Goal: Task Accomplishment & Management: Manage account settings

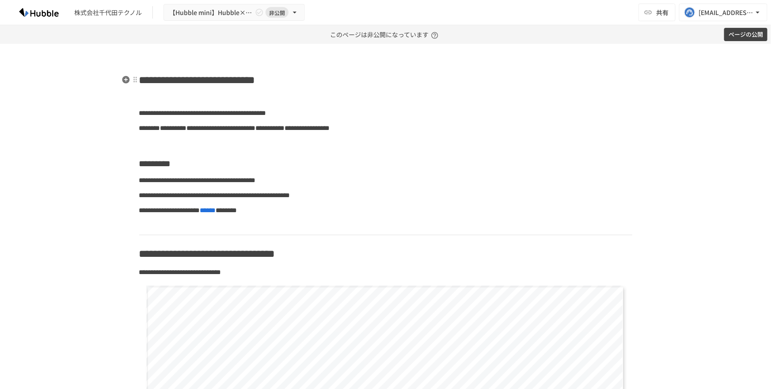
click at [231, 75] on span "**********" at bounding box center [197, 80] width 116 height 11
click at [742, 37] on button "ページの公開" at bounding box center [745, 35] width 43 height 14
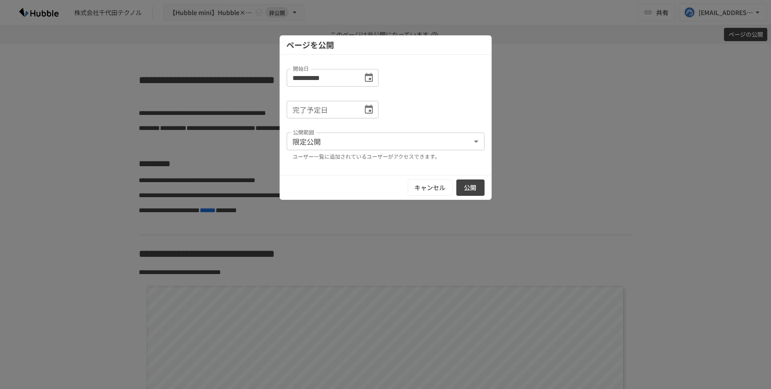
click at [468, 196] on div "キャンセル 公開" at bounding box center [386, 187] width 212 height 25
click at [471, 189] on button "公開" at bounding box center [470, 187] width 28 height 16
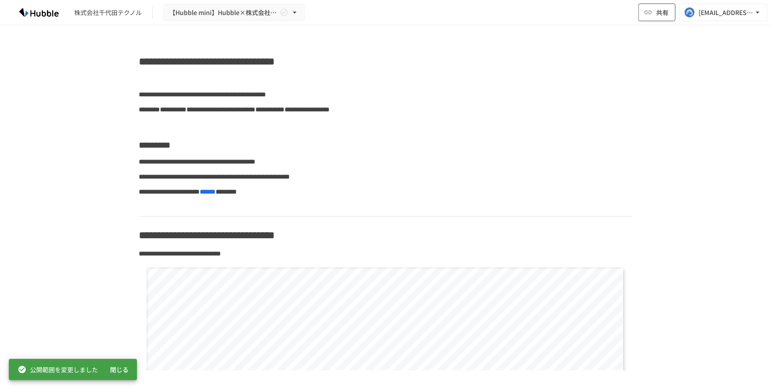
click at [645, 8] on icon "button" at bounding box center [648, 12] width 9 height 9
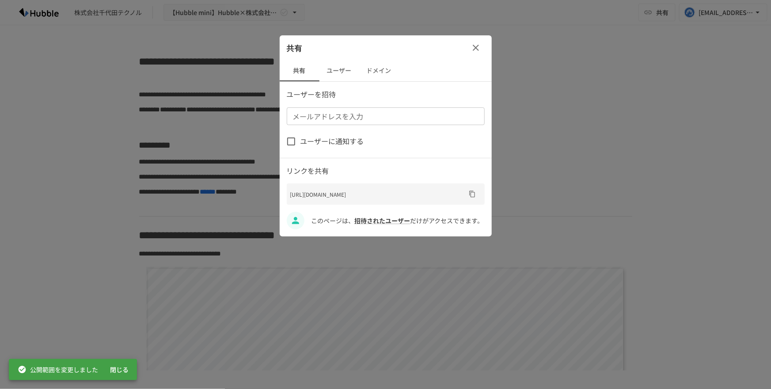
click at [322, 70] on button "ユーザー" at bounding box center [339, 70] width 40 height 21
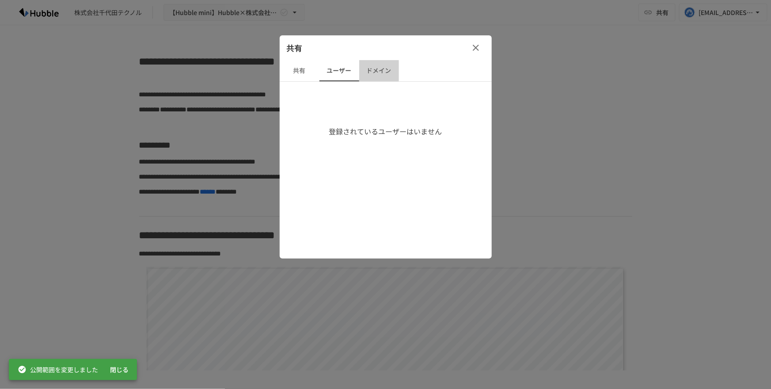
click at [374, 76] on button "ドメイン" at bounding box center [379, 70] width 40 height 21
click at [472, 51] on icon "button" at bounding box center [475, 47] width 11 height 11
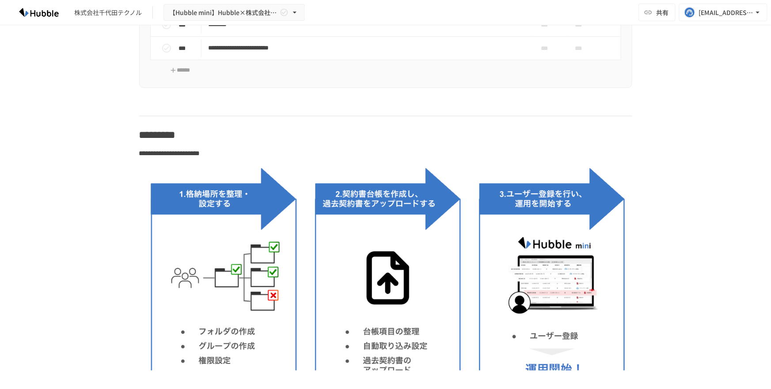
scroll to position [819, 0]
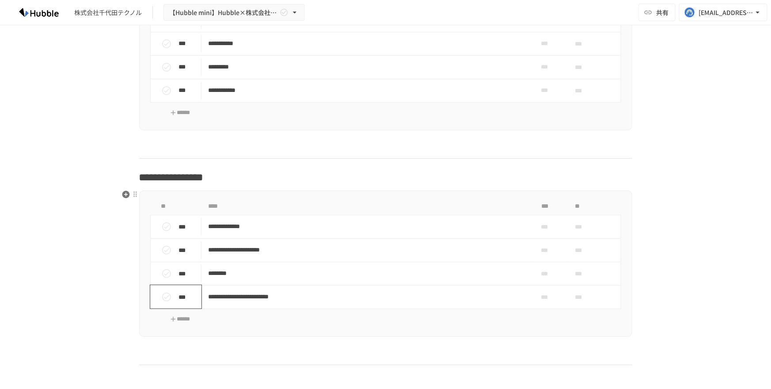
click at [163, 293] on icon "status" at bounding box center [166, 296] width 11 height 11
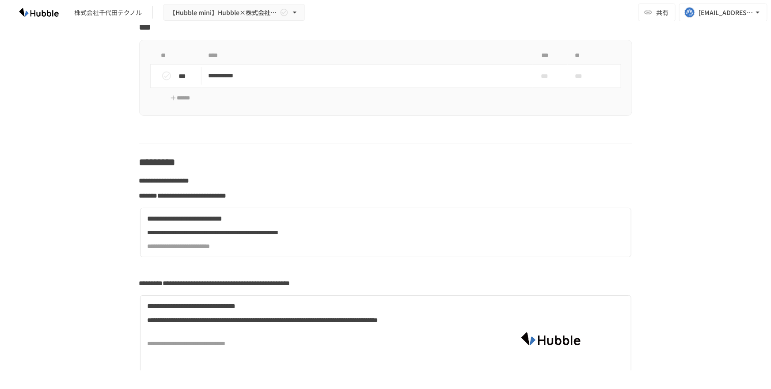
scroll to position [2124, 0]
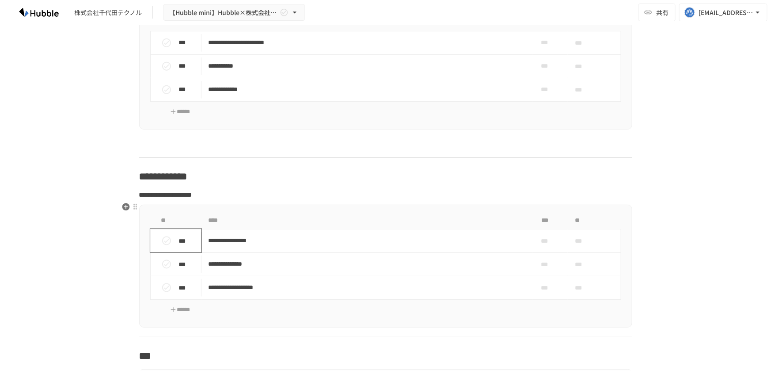
click at [158, 240] on button "status" at bounding box center [167, 241] width 18 height 18
click at [158, 256] on button "status" at bounding box center [167, 264] width 18 height 18
click at [162, 279] on div "***" at bounding box center [180, 288] width 44 height 18
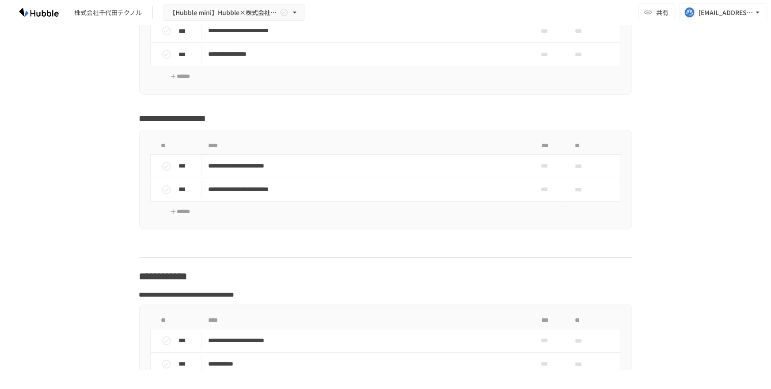
scroll to position [1771, 0]
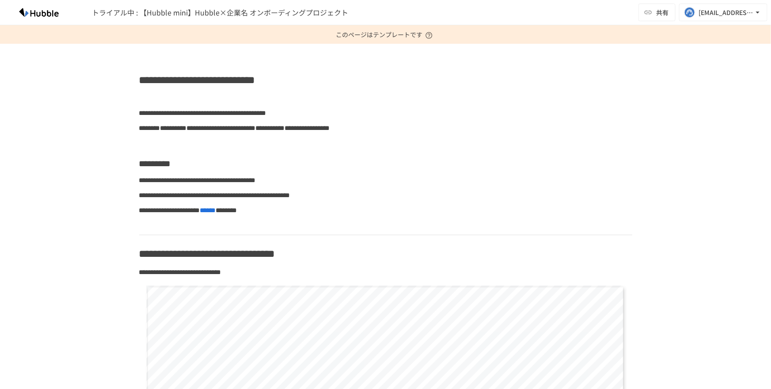
scroll to position [1654, 0]
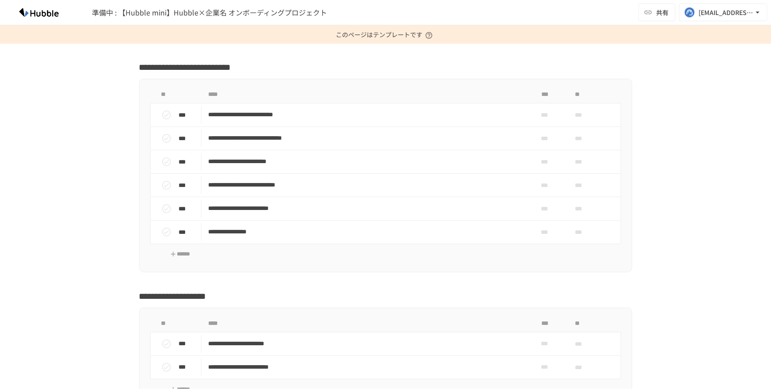
scroll to position [1660, 0]
